Goal: Task Accomplishment & Management: Use online tool/utility

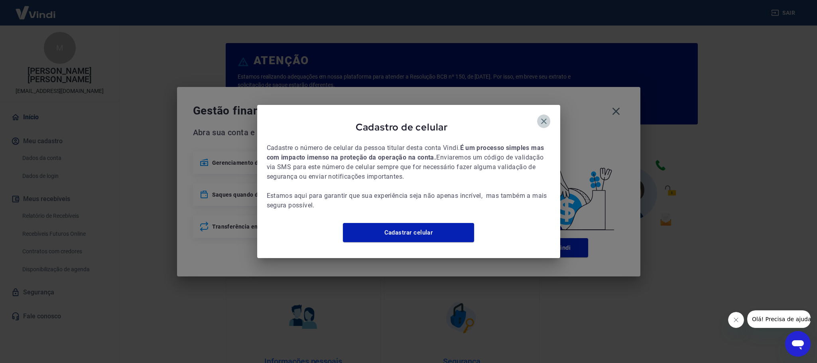
drag, startPoint x: 543, startPoint y: 117, endPoint x: 584, endPoint y: 110, distance: 41.3
click at [544, 116] on icon "button" at bounding box center [544, 121] width 10 height 10
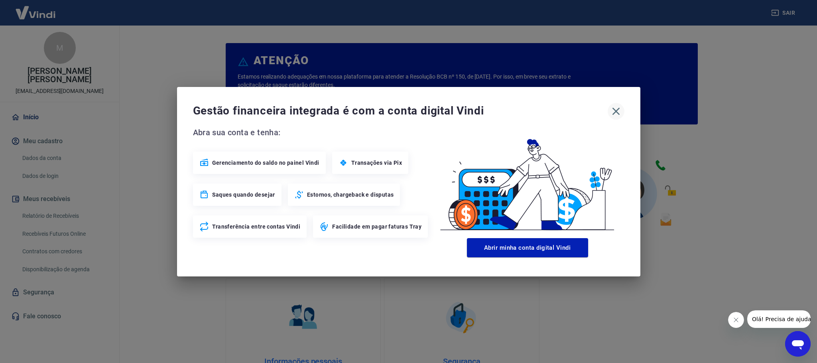
click at [616, 106] on icon "button" at bounding box center [616, 111] width 13 height 13
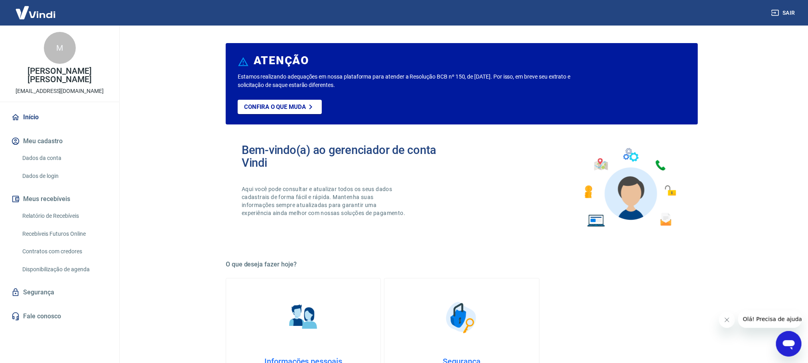
click at [56, 213] on link "Relatório de Recebíveis" at bounding box center [64, 216] width 91 height 16
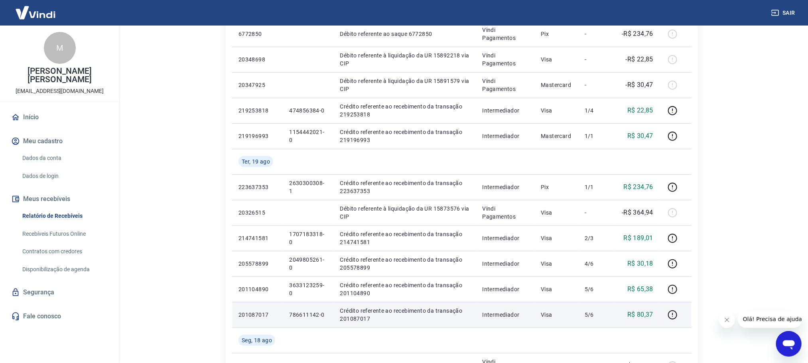
scroll to position [179, 0]
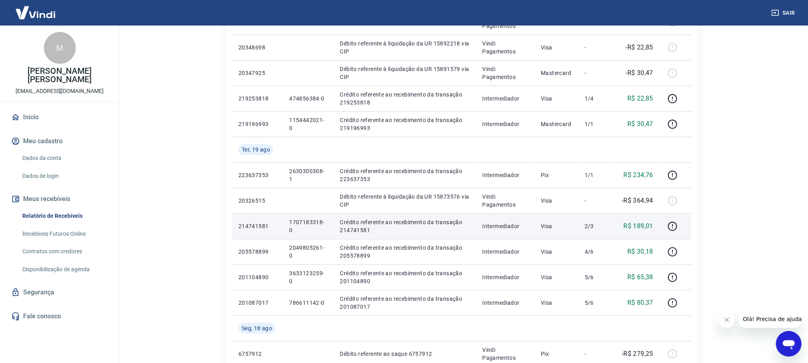
click at [310, 224] on p "1707183318-0" at bounding box center [308, 226] width 38 height 16
copy p "1707183318-0"
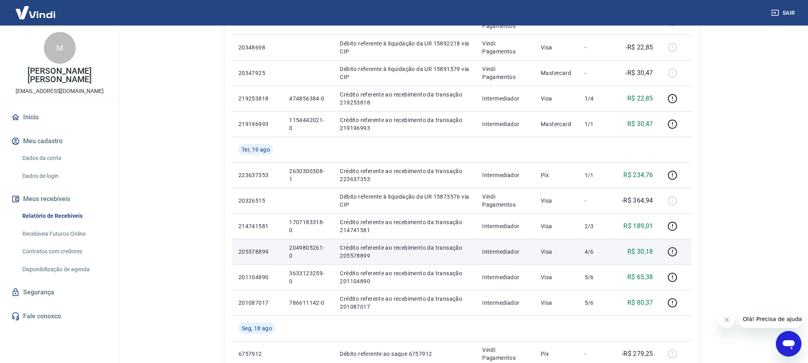
click at [301, 250] on p "2049805261-0" at bounding box center [308, 252] width 38 height 16
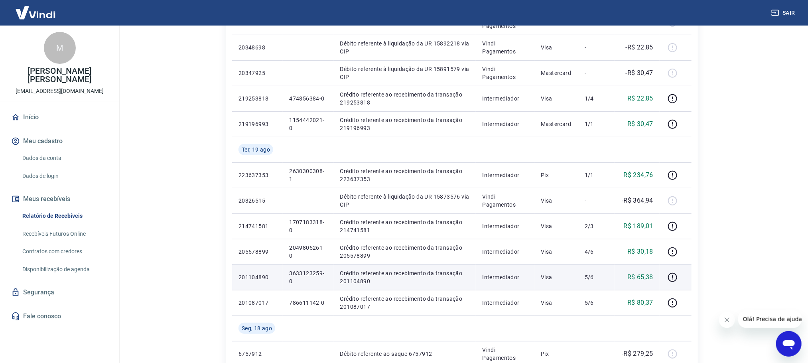
click at [312, 272] on p "3633123259-0" at bounding box center [308, 277] width 38 height 16
copy p "3633123259-0"
drag, startPoint x: 458, startPoint y: 270, endPoint x: 429, endPoint y: 270, distance: 28.7
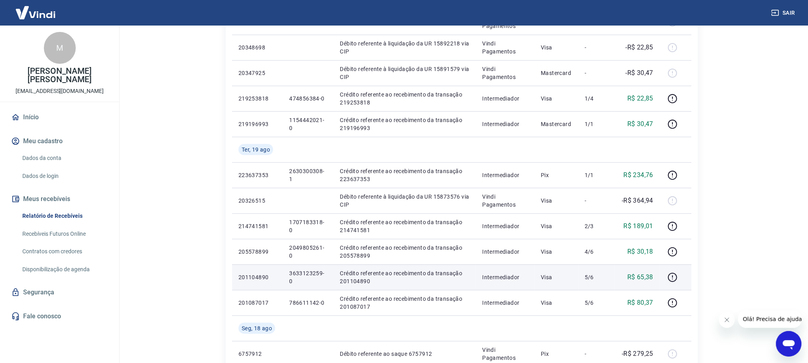
click at [458, 270] on p "Crédito referente ao recebimento da transação 201104890" at bounding box center [405, 277] width 130 height 16
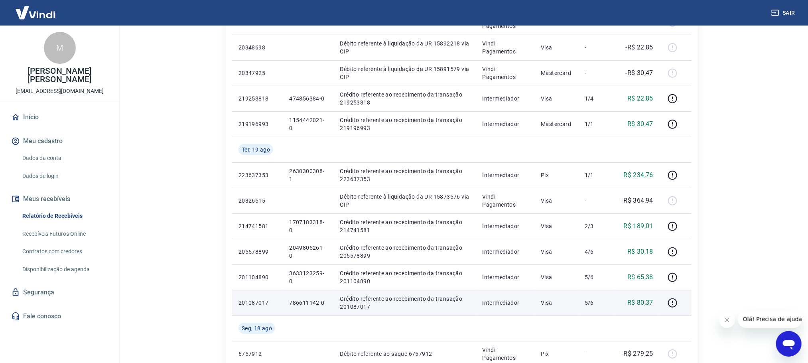
click at [300, 299] on p "786611142-0" at bounding box center [308, 303] width 38 height 8
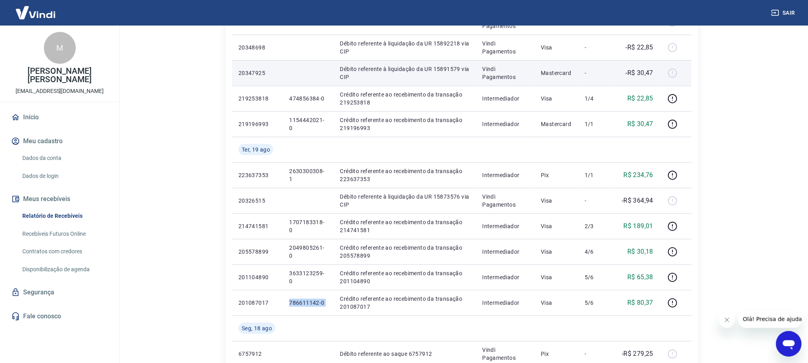
copy p "786611142-0"
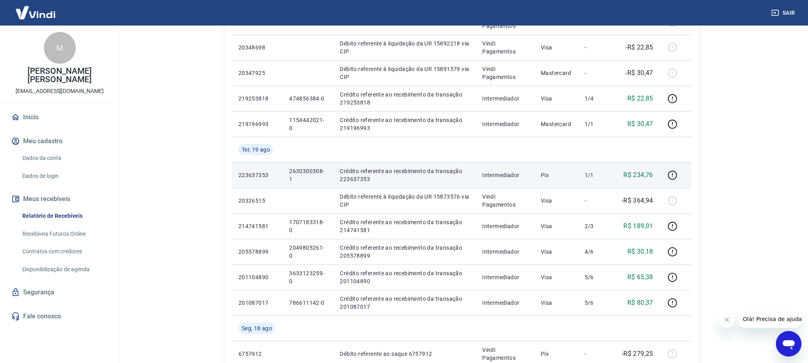
click at [299, 170] on p "2630300308-1" at bounding box center [308, 175] width 38 height 16
copy p "2630300308-1"
click at [296, 186] on td "2630300308-1" at bounding box center [308, 175] width 51 height 26
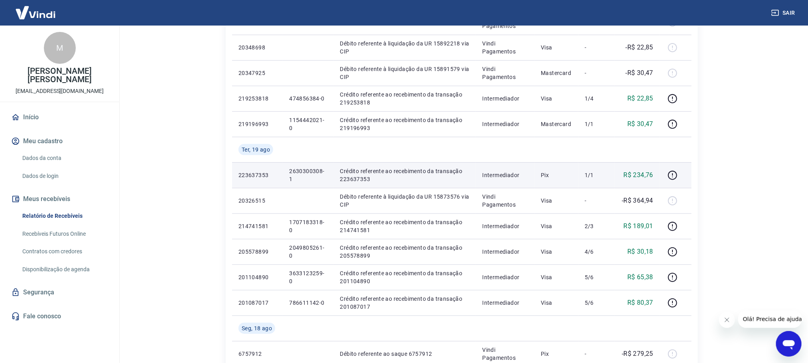
click at [301, 171] on p "2630300308-1" at bounding box center [308, 175] width 38 height 16
copy p "2630300308-1"
